Goal: Register for event/course

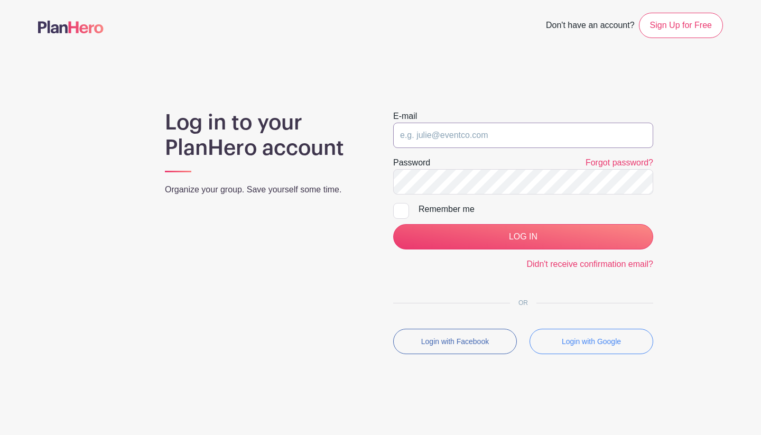
click at [424, 143] on input "email" at bounding box center [523, 135] width 260 height 25
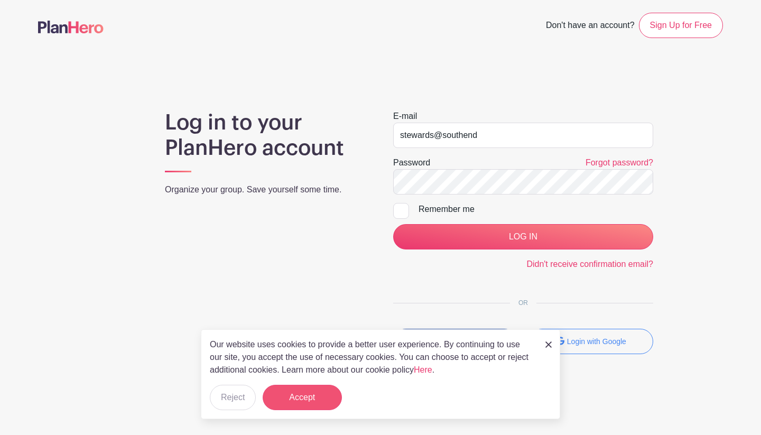
click at [321, 396] on button "Accept" at bounding box center [302, 397] width 79 height 25
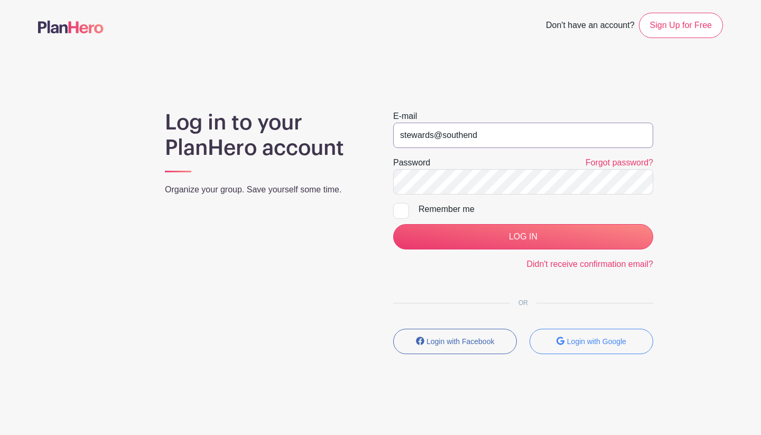
click at [485, 133] on input "stewards@southend" at bounding box center [523, 135] width 260 height 25
click at [555, 139] on input "[EMAIL_ADDRESS][DOMAIN_NAME]" at bounding box center [523, 135] width 260 height 25
type input "[EMAIL_ADDRESS][DOMAIN_NAME]"
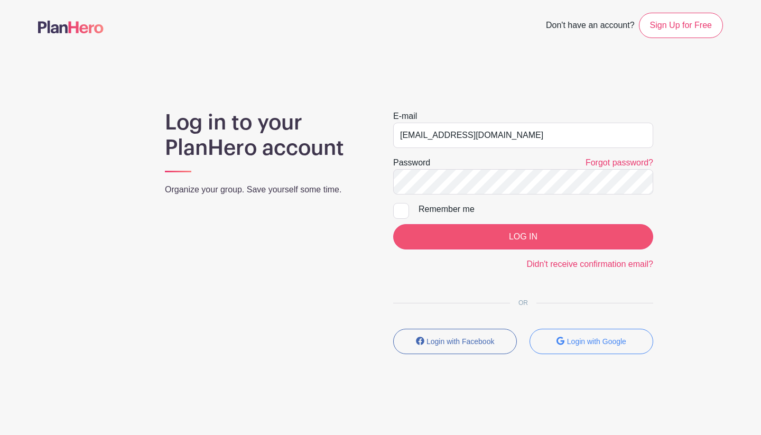
click at [523, 234] on input "LOG IN" at bounding box center [523, 236] width 260 height 25
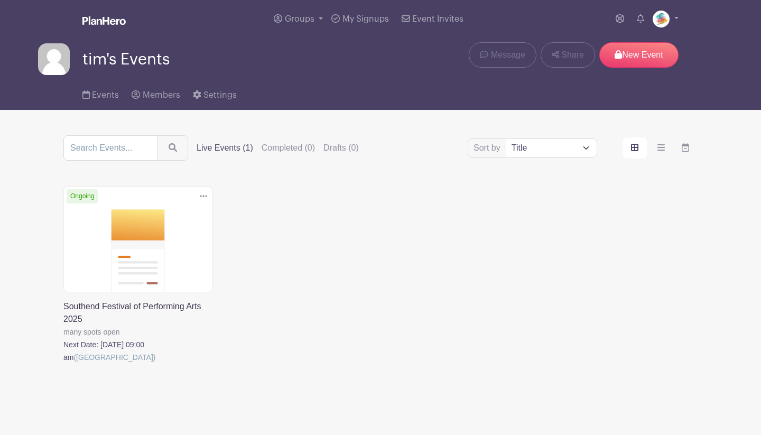
click at [63, 364] on link at bounding box center [63, 364] width 0 height 0
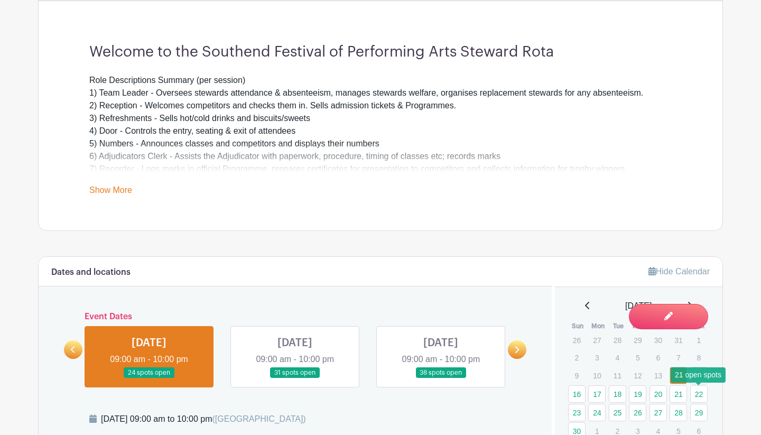
scroll to position [352, 0]
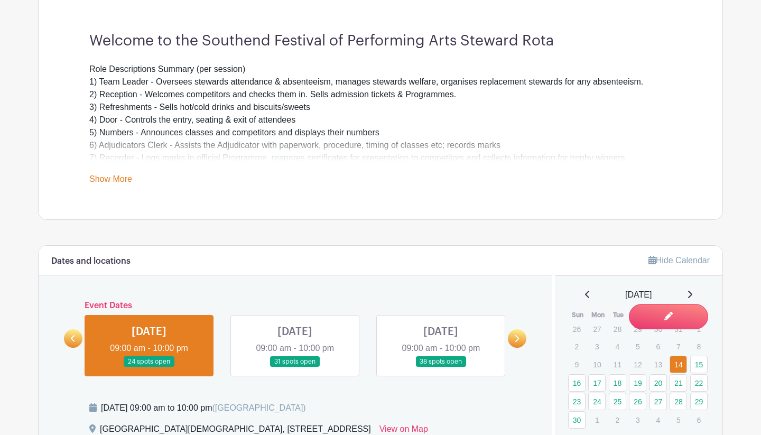
click at [684, 259] on link "Hide Calendar" at bounding box center [679, 260] width 61 height 9
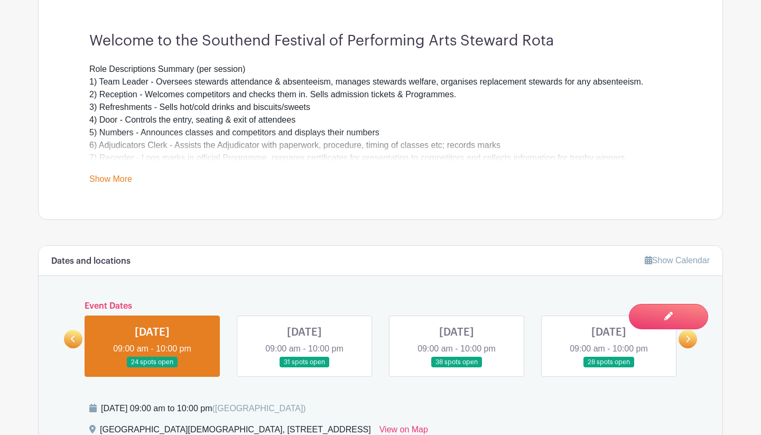
click at [684, 259] on link "Show Calendar" at bounding box center [677, 260] width 65 height 9
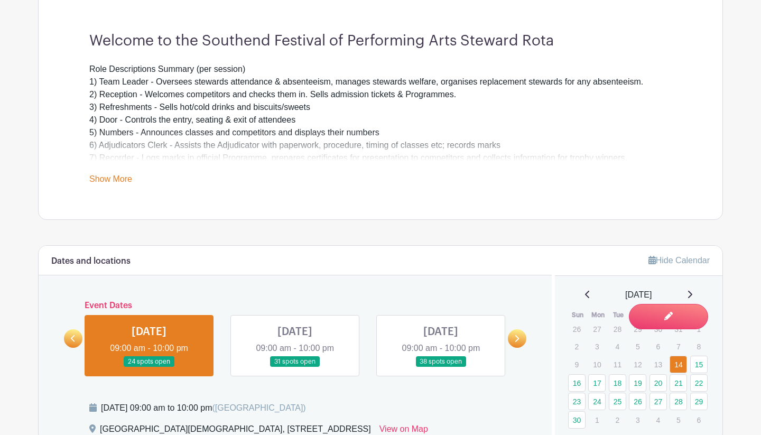
click at [105, 179] on link "Show More" at bounding box center [110, 180] width 43 height 13
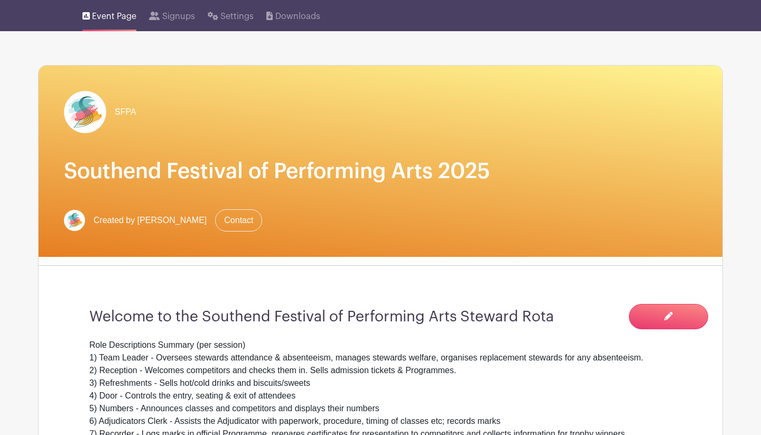
scroll to position [78, 0]
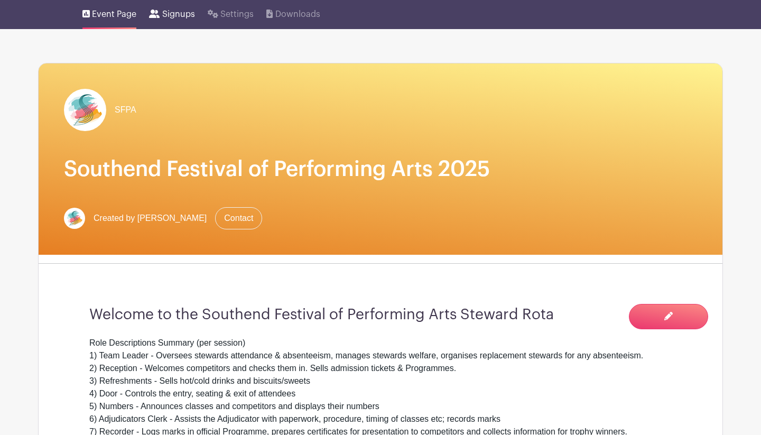
click at [174, 18] on span "Signups" at bounding box center [178, 14] width 33 height 13
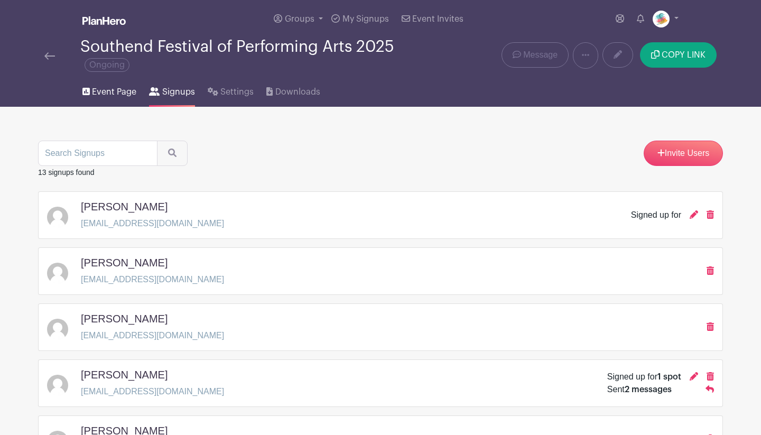
click at [119, 92] on span "Event Page" at bounding box center [114, 92] width 44 height 13
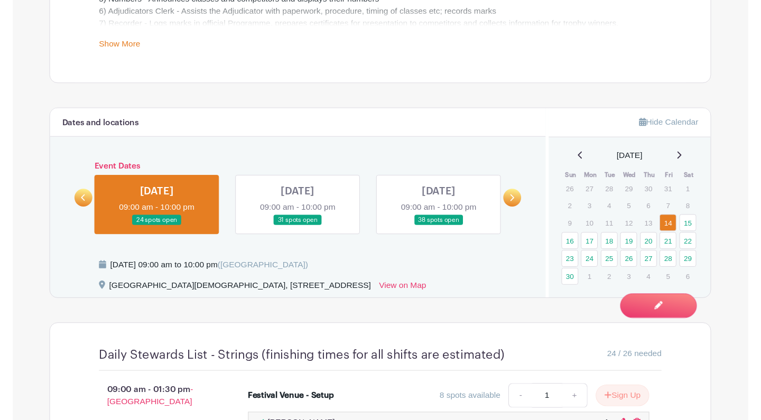
scroll to position [477, 0]
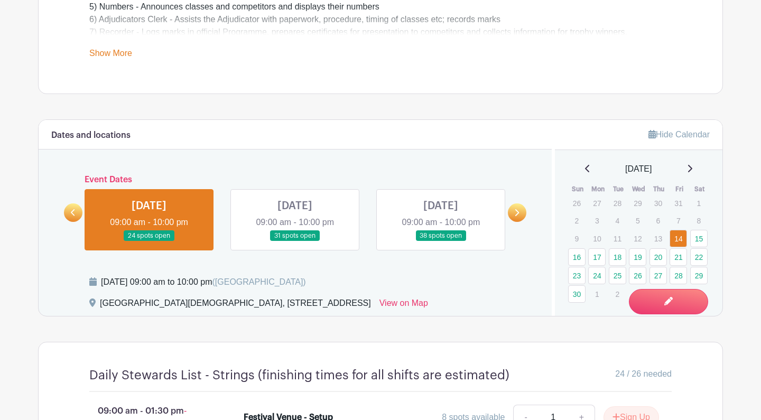
click at [295, 242] on link at bounding box center [295, 242] width 0 height 0
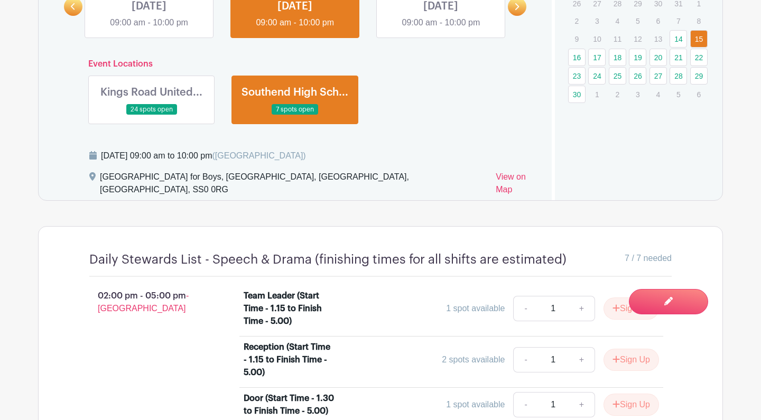
scroll to position [678, 0]
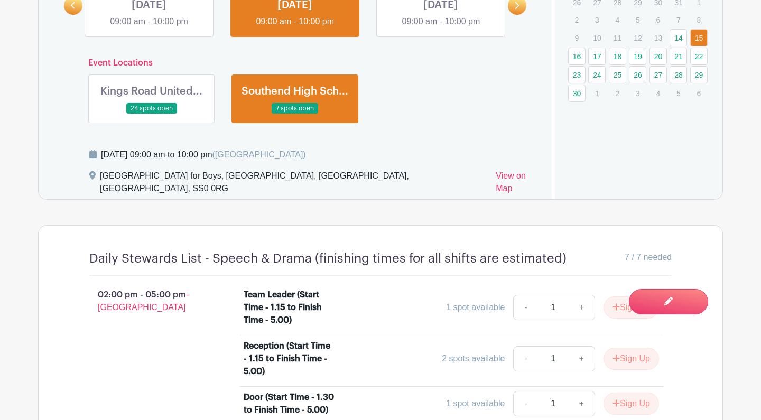
click at [152, 114] on link at bounding box center [152, 114] width 0 height 0
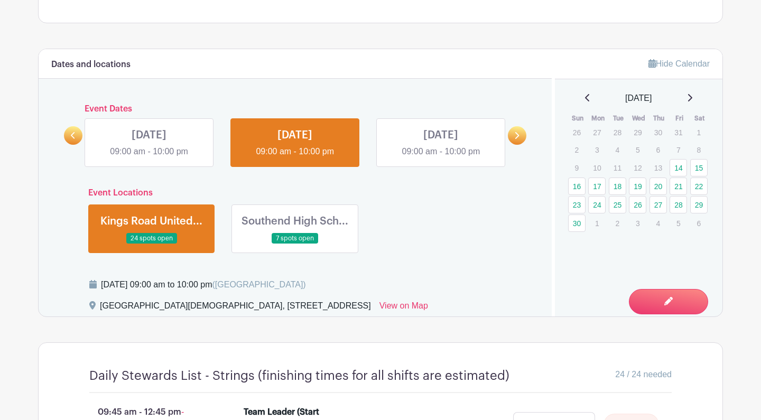
scroll to position [531, 0]
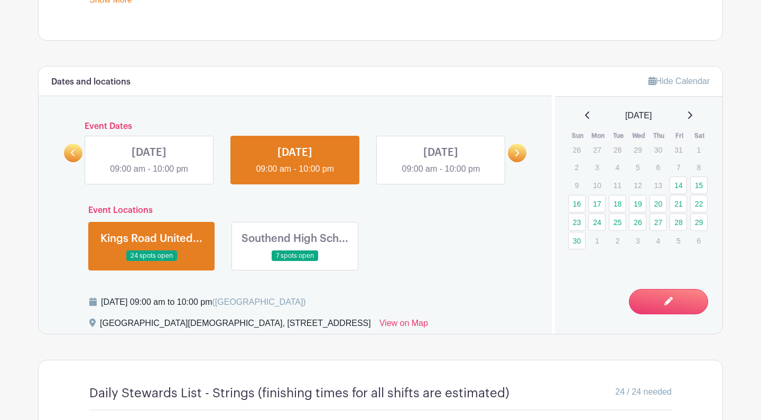
click at [441, 176] on link at bounding box center [441, 176] width 0 height 0
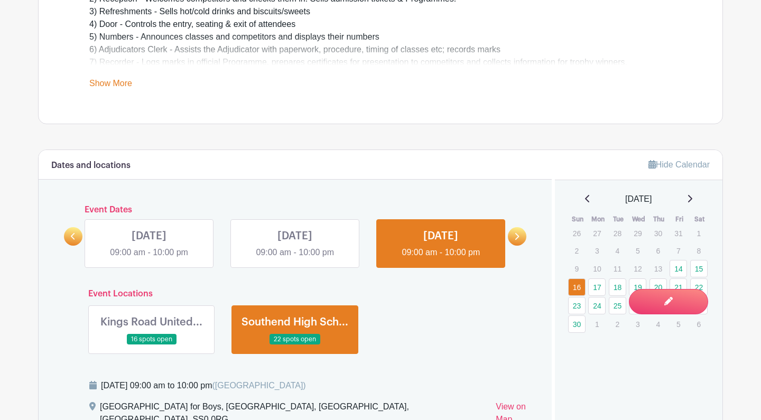
scroll to position [400, 0]
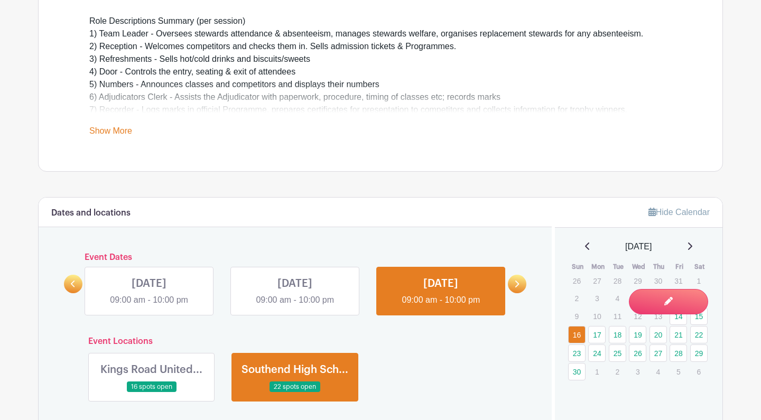
click at [152, 393] on link at bounding box center [152, 393] width 0 height 0
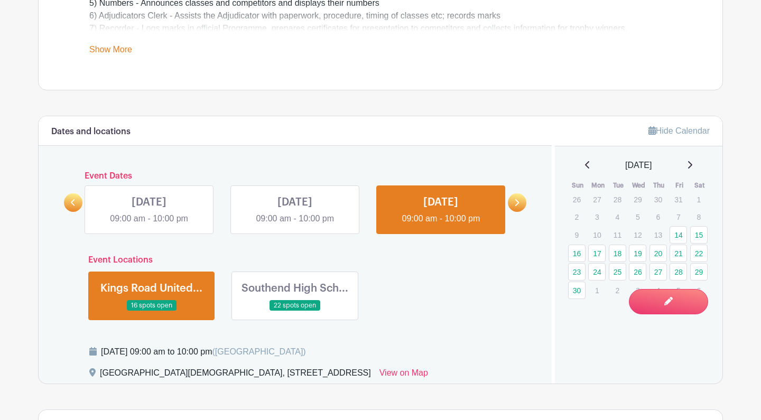
scroll to position [449, 0]
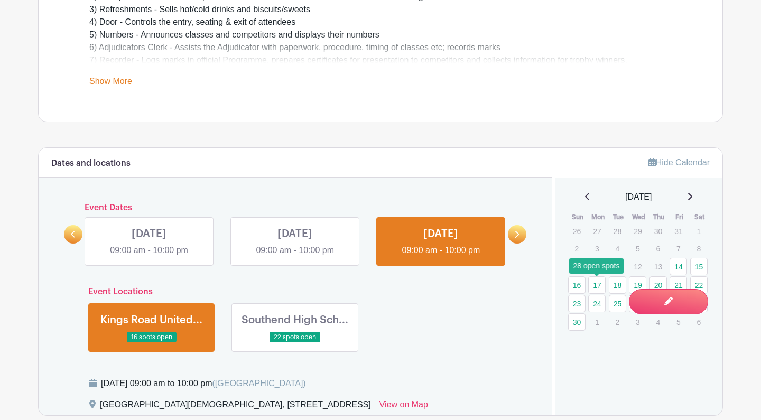
click at [597, 283] on link "17" at bounding box center [596, 285] width 17 height 17
click at [597, 284] on link "17" at bounding box center [596, 285] width 17 height 17
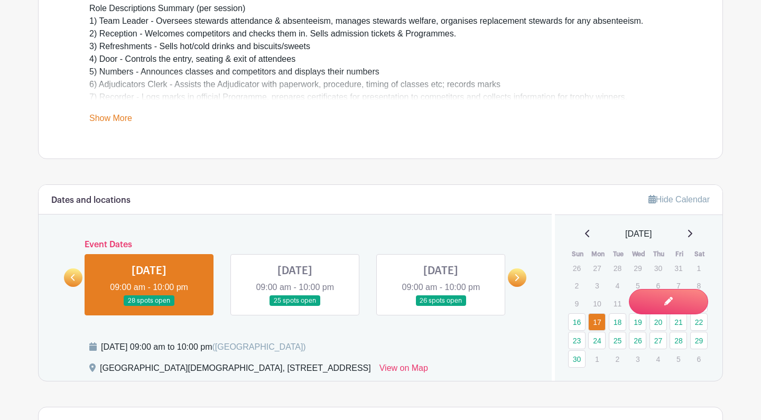
scroll to position [405, 0]
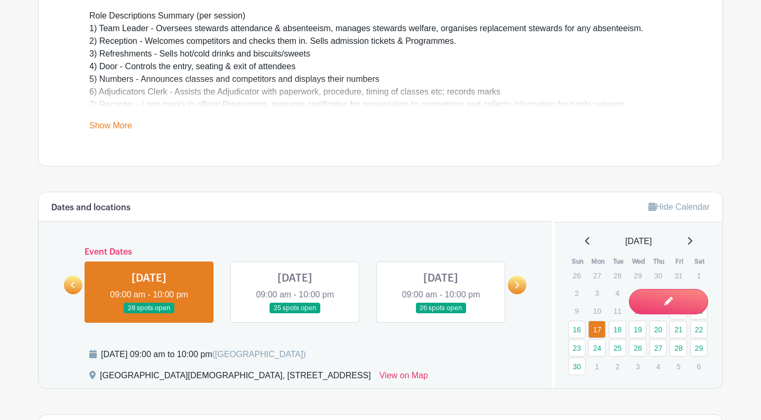
click at [295, 314] on link at bounding box center [295, 314] width 0 height 0
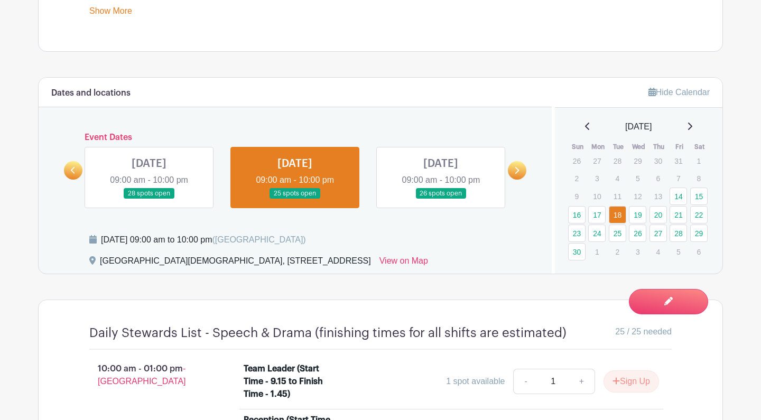
scroll to position [658, 0]
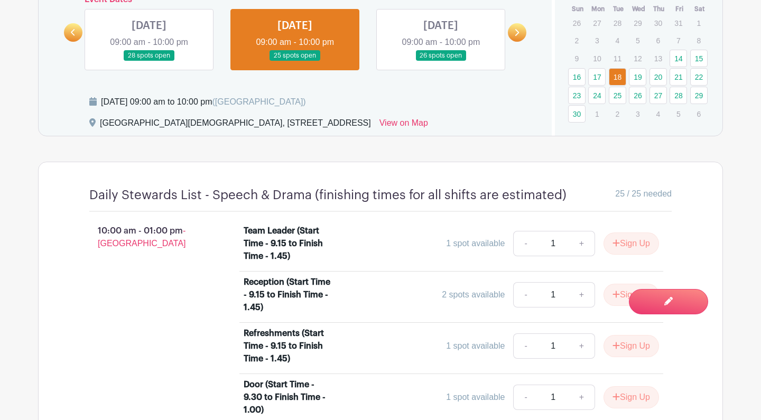
click at [441, 61] on link at bounding box center [441, 61] width 0 height 0
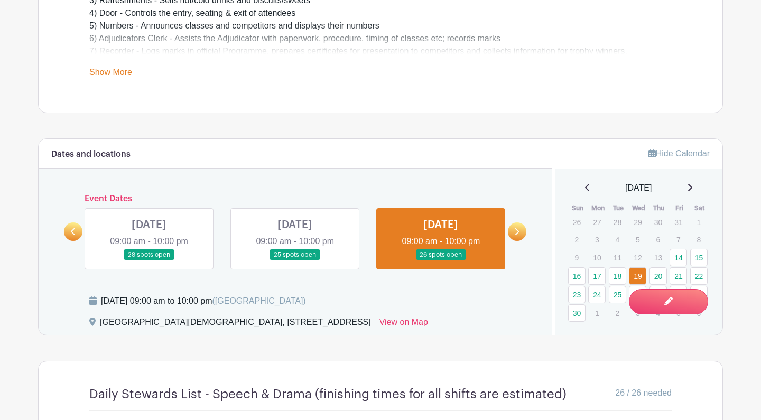
scroll to position [437, 0]
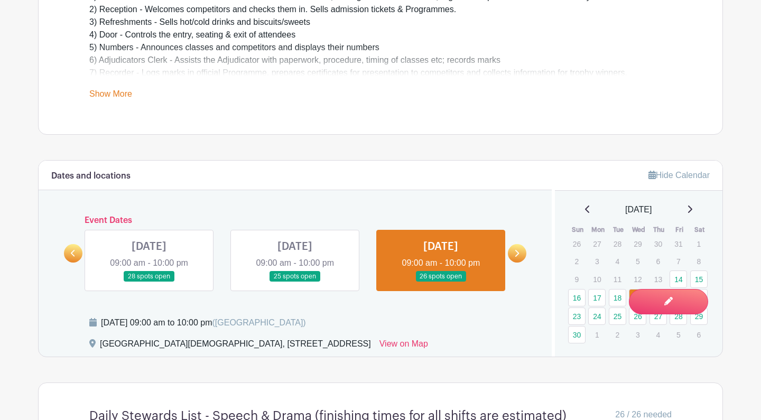
click at [518, 256] on icon at bounding box center [516, 254] width 5 height 8
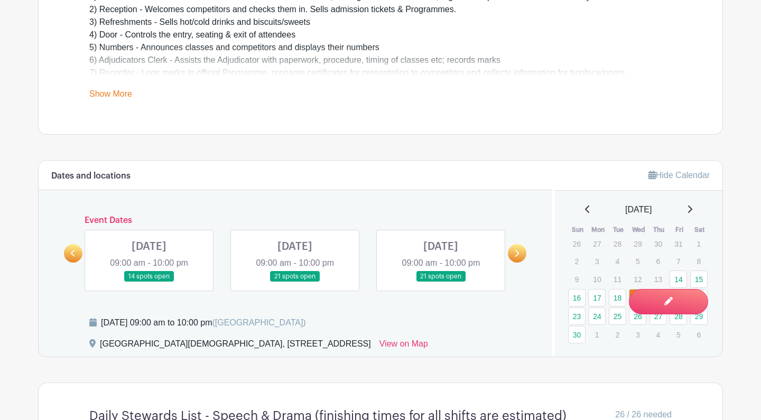
click at [149, 282] on link at bounding box center [149, 282] width 0 height 0
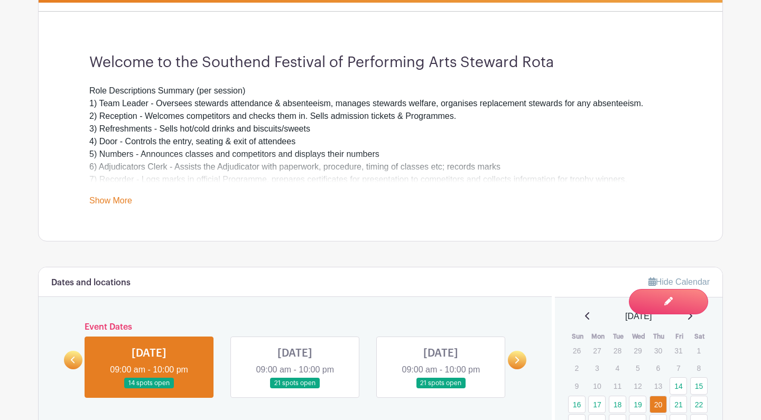
scroll to position [291, 0]
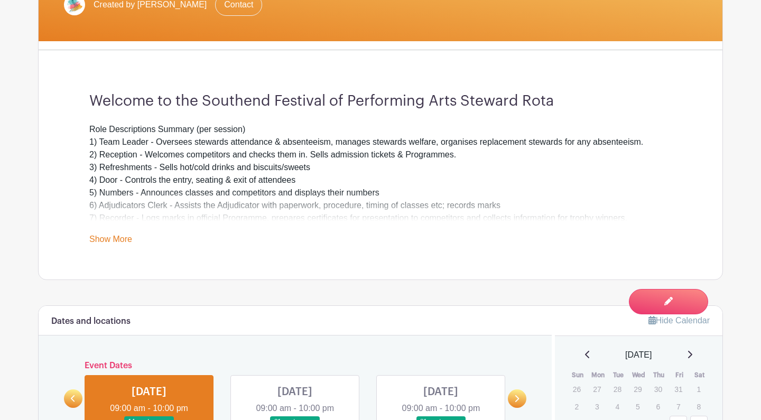
click at [295, 428] on link at bounding box center [295, 428] width 0 height 0
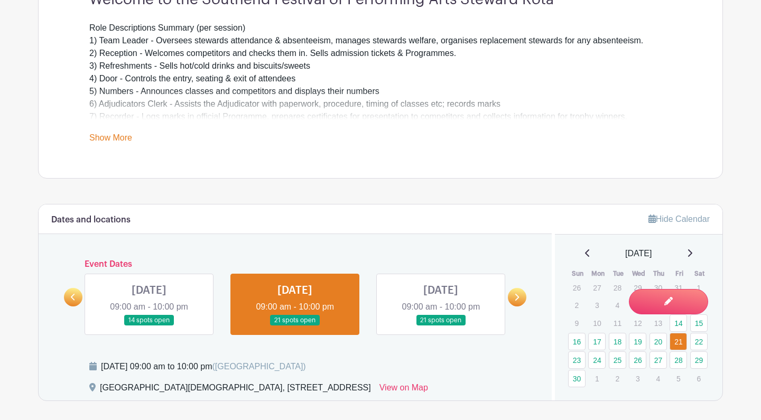
scroll to position [394, 0]
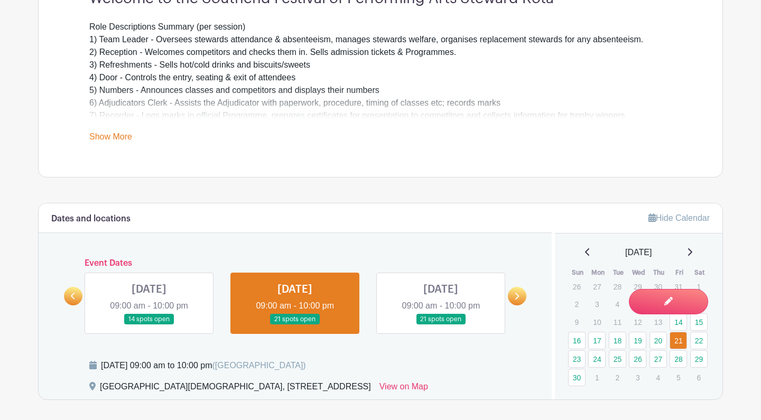
click at [441, 325] on link at bounding box center [441, 325] width 0 height 0
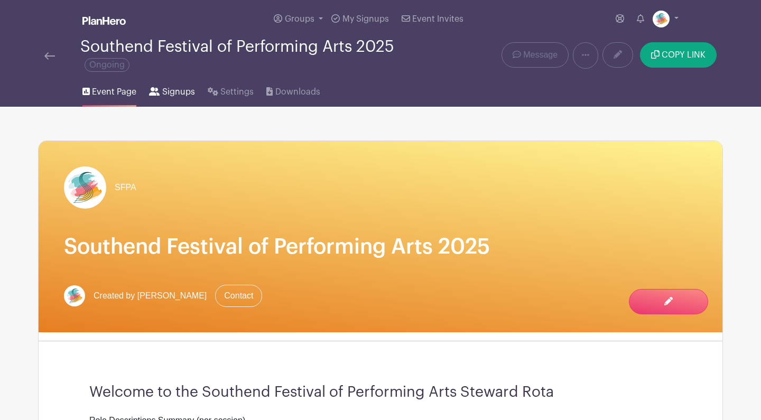
click at [179, 95] on span "Signups" at bounding box center [178, 92] width 33 height 13
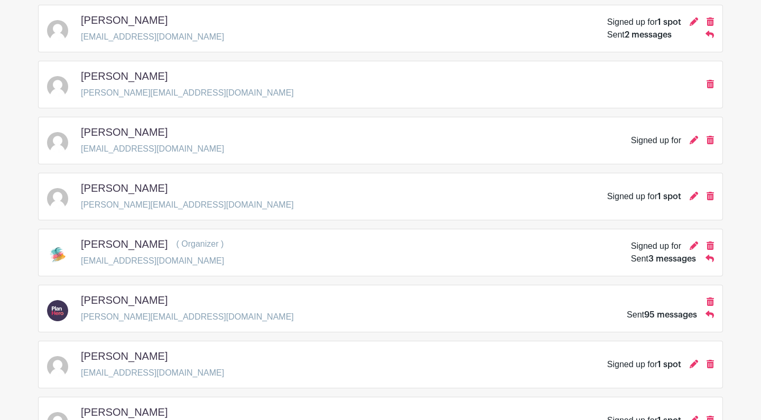
scroll to position [360, 0]
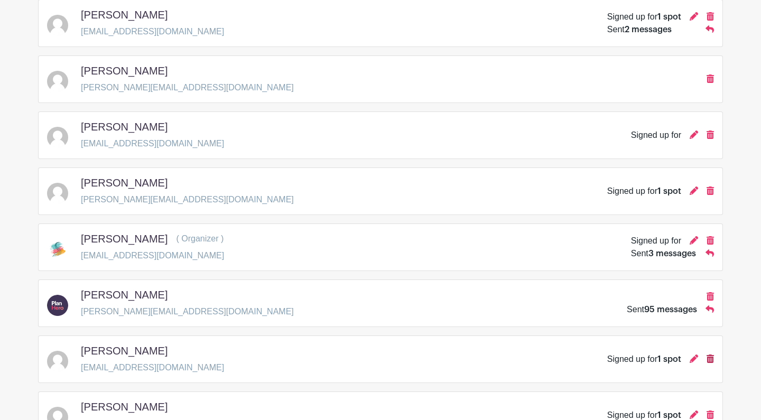
click at [712, 358] on icon at bounding box center [710, 359] width 7 height 8
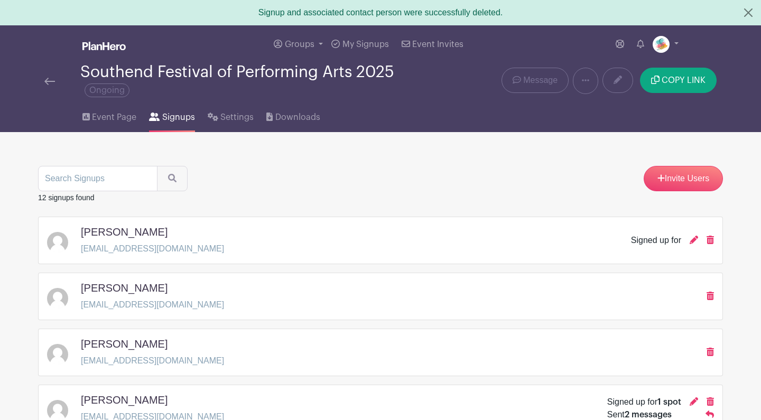
scroll to position [0, 0]
click at [100, 119] on span "Event Page" at bounding box center [114, 117] width 44 height 13
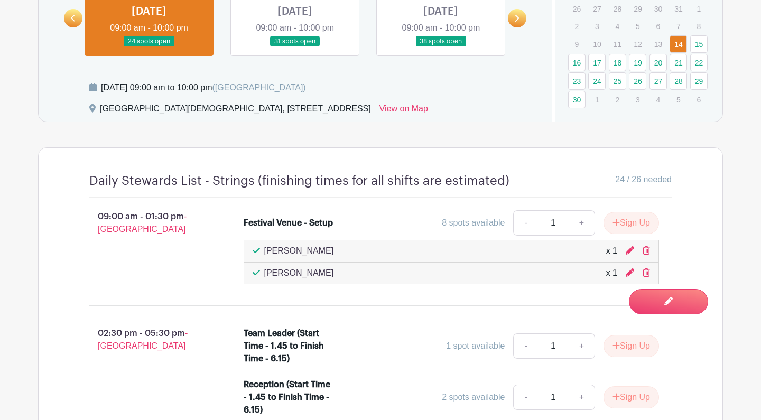
scroll to position [673, 0]
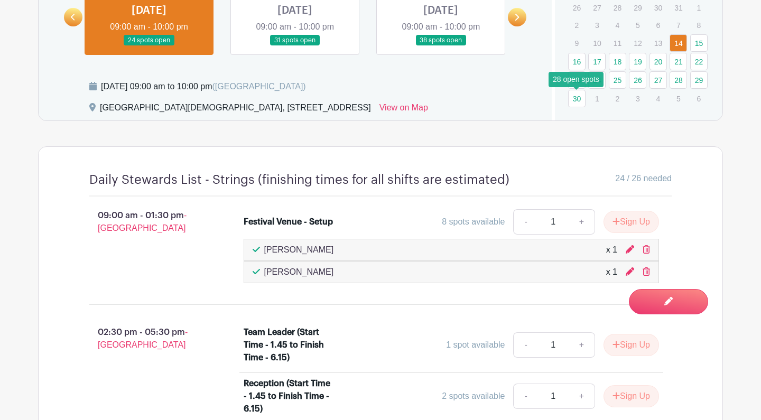
click at [577, 96] on link "30" at bounding box center [576, 98] width 17 height 17
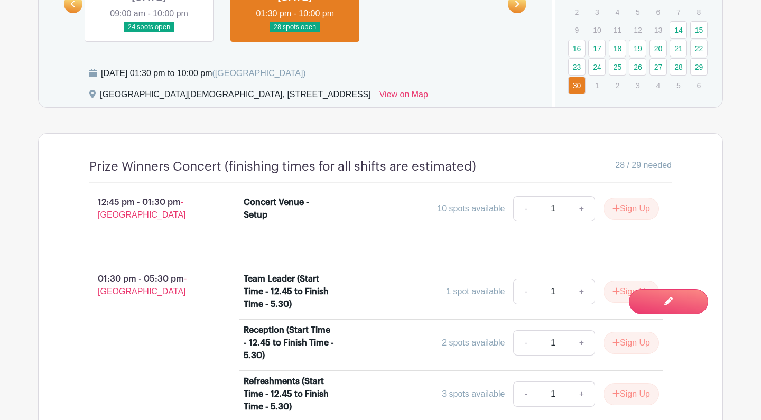
scroll to position [692, 0]
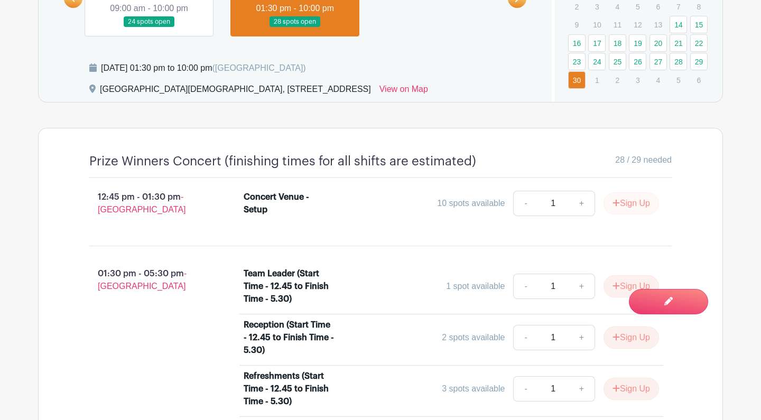
click at [633, 215] on button "Sign Up" at bounding box center [632, 203] width 56 height 22
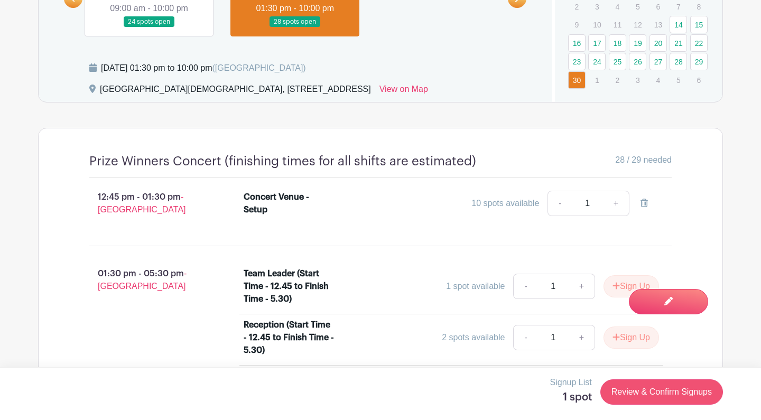
click at [654, 392] on link "Review & Confirm Signups" at bounding box center [662, 392] width 123 height 25
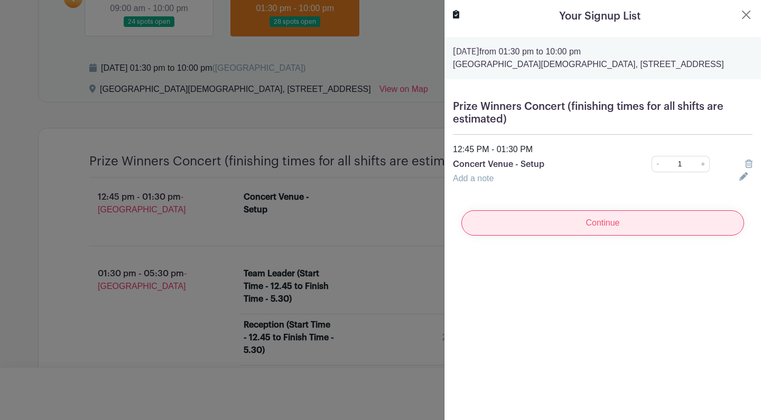
click at [621, 236] on input "Continue" at bounding box center [603, 222] width 283 height 25
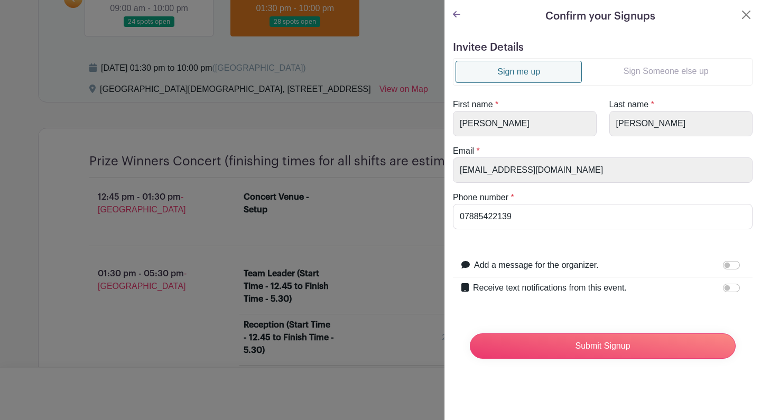
click at [633, 71] on link "Sign Someone else up" at bounding box center [666, 71] width 168 height 21
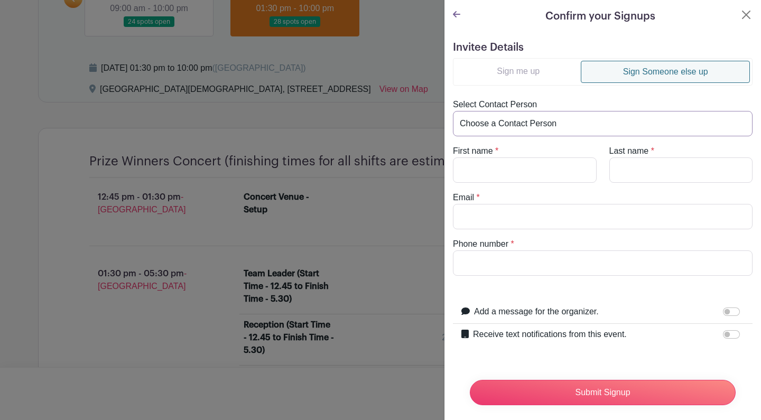
select select "Pattersondavid3@sky.com"
type input "David"
type input "Patterson"
type input "Pattersondavid3@sky.com"
type input "07885422139"
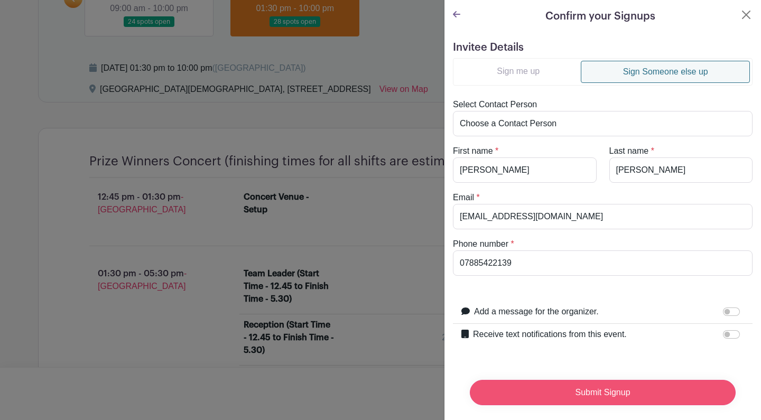
click at [598, 392] on input "Submit Signup" at bounding box center [603, 392] width 266 height 25
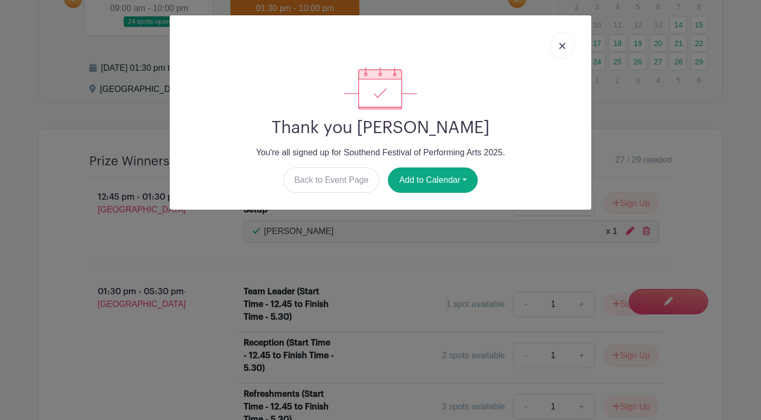
click at [563, 47] on img at bounding box center [562, 46] width 6 height 6
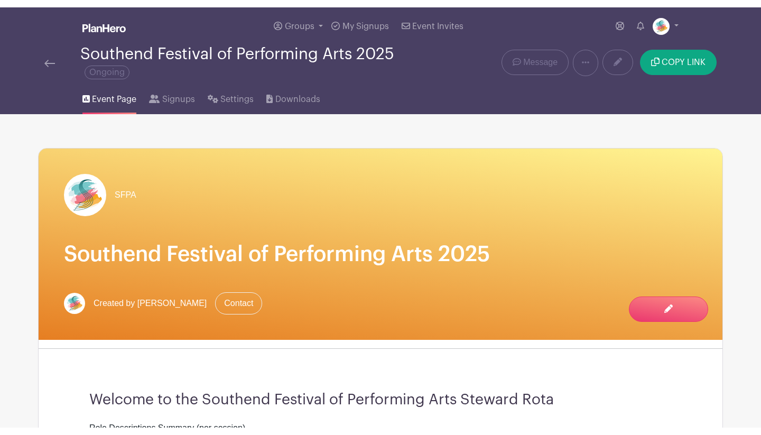
scroll to position [0, 0]
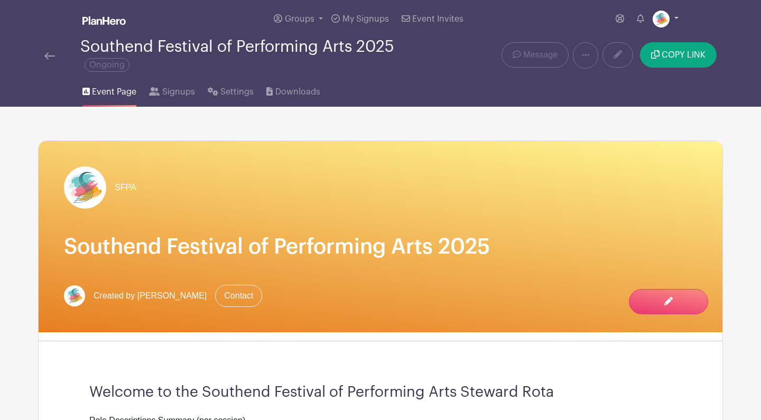
click at [677, 18] on link at bounding box center [666, 19] width 26 height 17
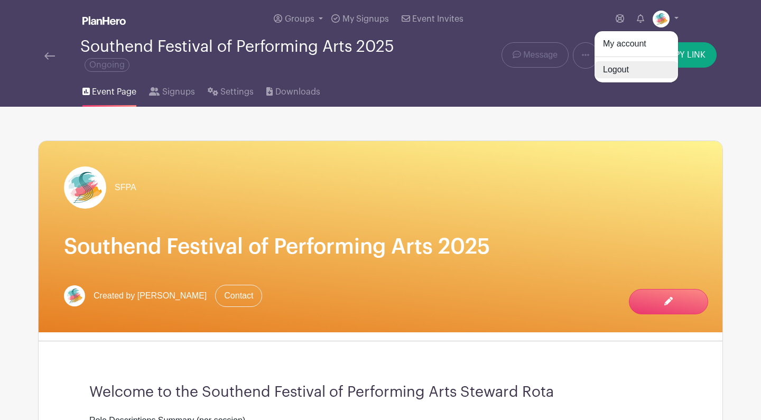
click at [633, 70] on link "Logout" at bounding box center [637, 69] width 84 height 17
